Goal: Obtain resource: Obtain resource

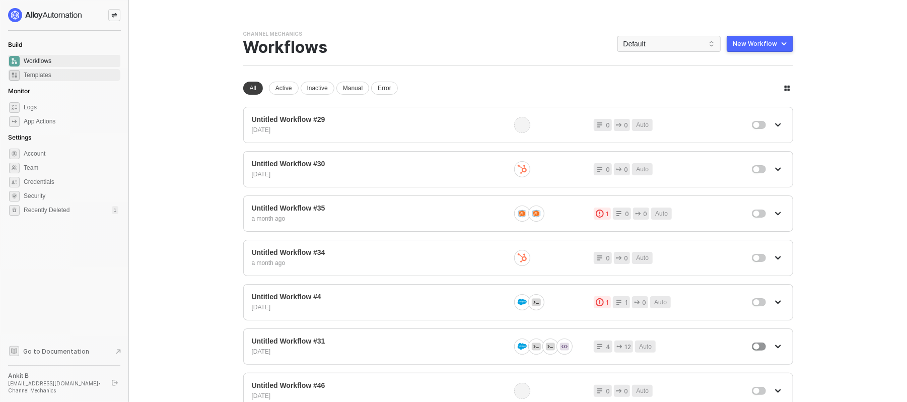
click at [55, 73] on span "Templates" at bounding box center [71, 75] width 95 height 12
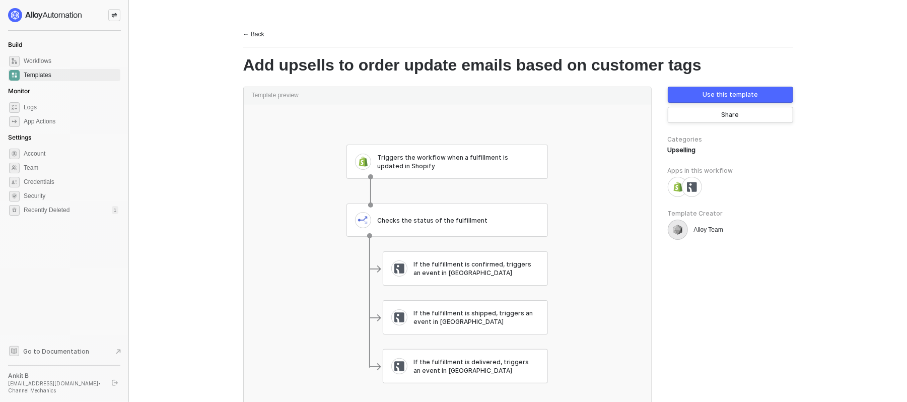
drag, startPoint x: 405, startPoint y: 145, endPoint x: 531, endPoint y: 326, distance: 220.5
click at [531, 326] on div at bounding box center [447, 255] width 407 height 336
click at [255, 36] on div "← Back" at bounding box center [253, 34] width 21 height 9
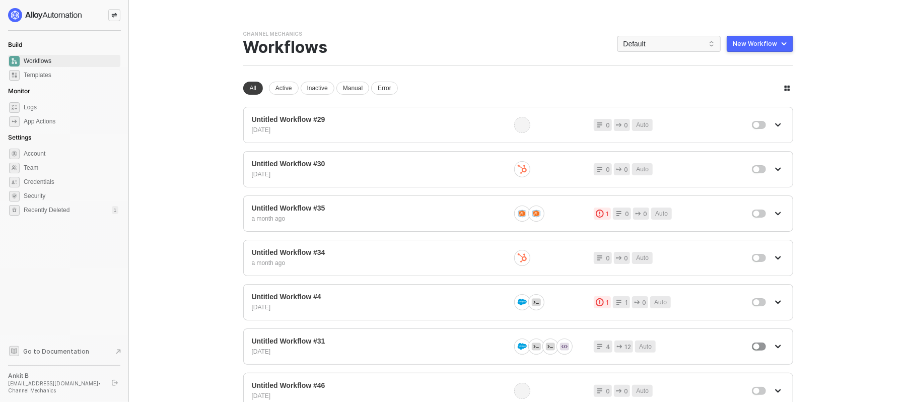
click at [830, 71] on main "You need to expand your browser window or switch to a computer with a bigger sc…" at bounding box center [453, 358] width 907 height 717
click at [778, 46] on button "New Workflow" at bounding box center [760, 44] width 66 height 16
click at [812, 46] on main "You need to expand your browser window or switch to a computer with a bigger sc…" at bounding box center [453, 358] width 907 height 717
click at [786, 41] on button "New Workflow" at bounding box center [760, 44] width 66 height 16
click at [736, 66] on div "Start From Template" at bounding box center [733, 64] width 54 height 10
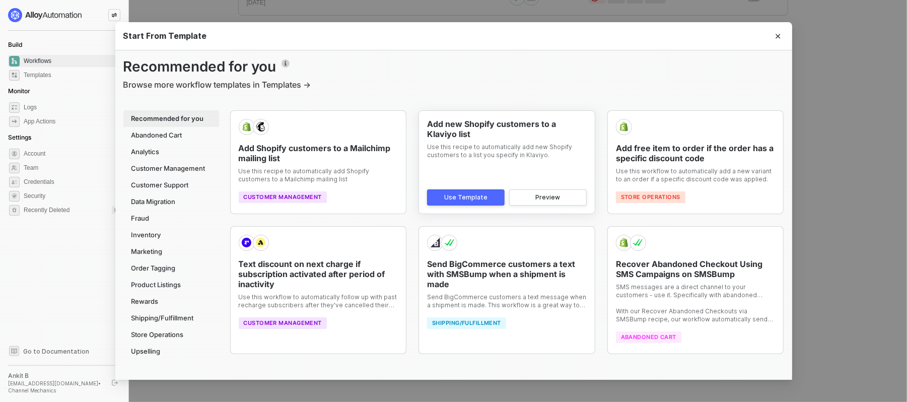
scroll to position [309, 0]
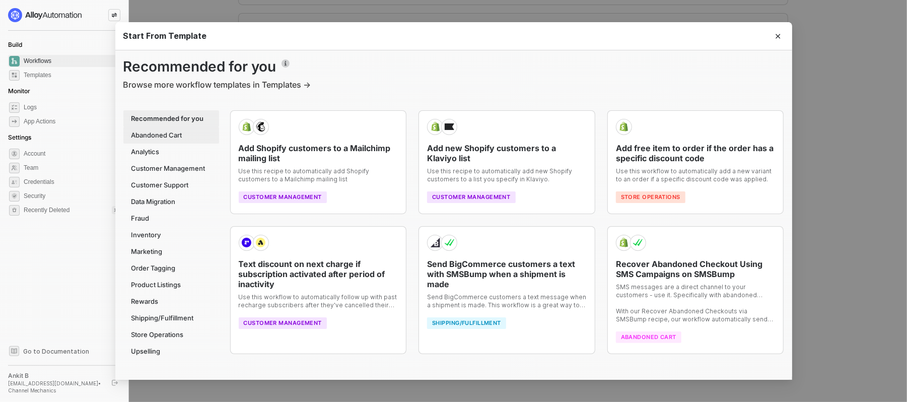
click at [179, 136] on div "Abandoned Cart" at bounding box center [171, 135] width 96 height 17
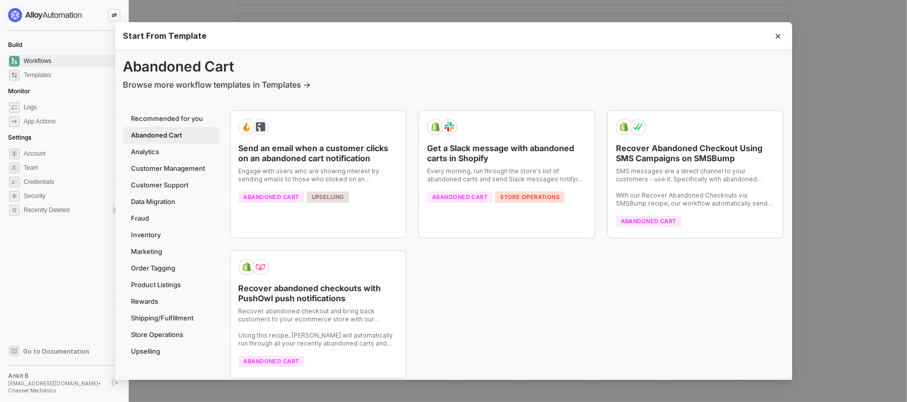
click at [111, 11] on div "Start From Template Abandoned Cart Browse more workflow templates in Templates …" at bounding box center [453, 201] width 907 height 402
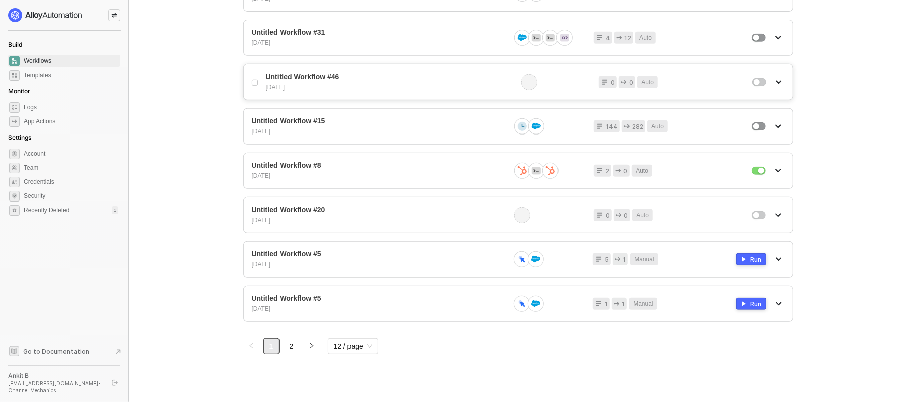
scroll to position [0, 0]
